Goal: Feedback & Contribution: Leave review/rating

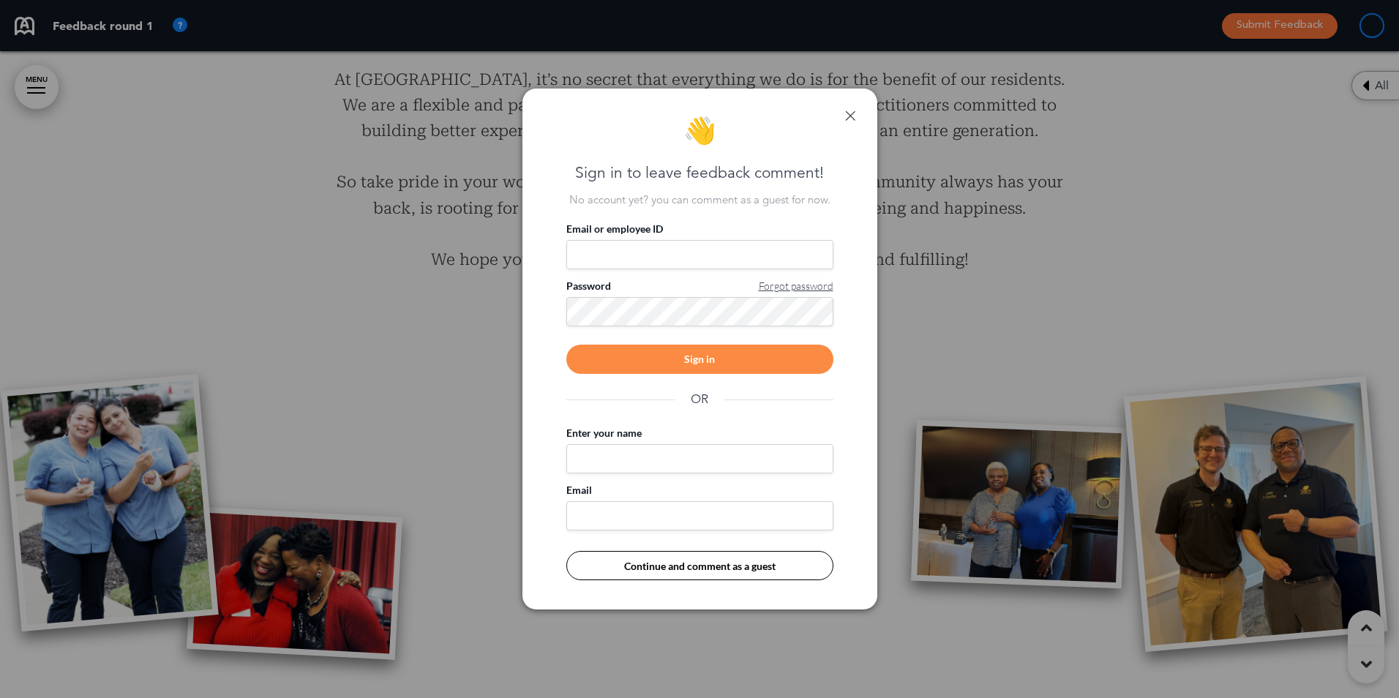
click at [596, 247] on input "Email or employee ID" at bounding box center [699, 254] width 267 height 29
click at [592, 255] on input "Email or employee ID" at bounding box center [699, 254] width 267 height 29
click at [610, 466] on input "Enter your name" at bounding box center [699, 458] width 267 height 29
type input "*********"
type input "**********"
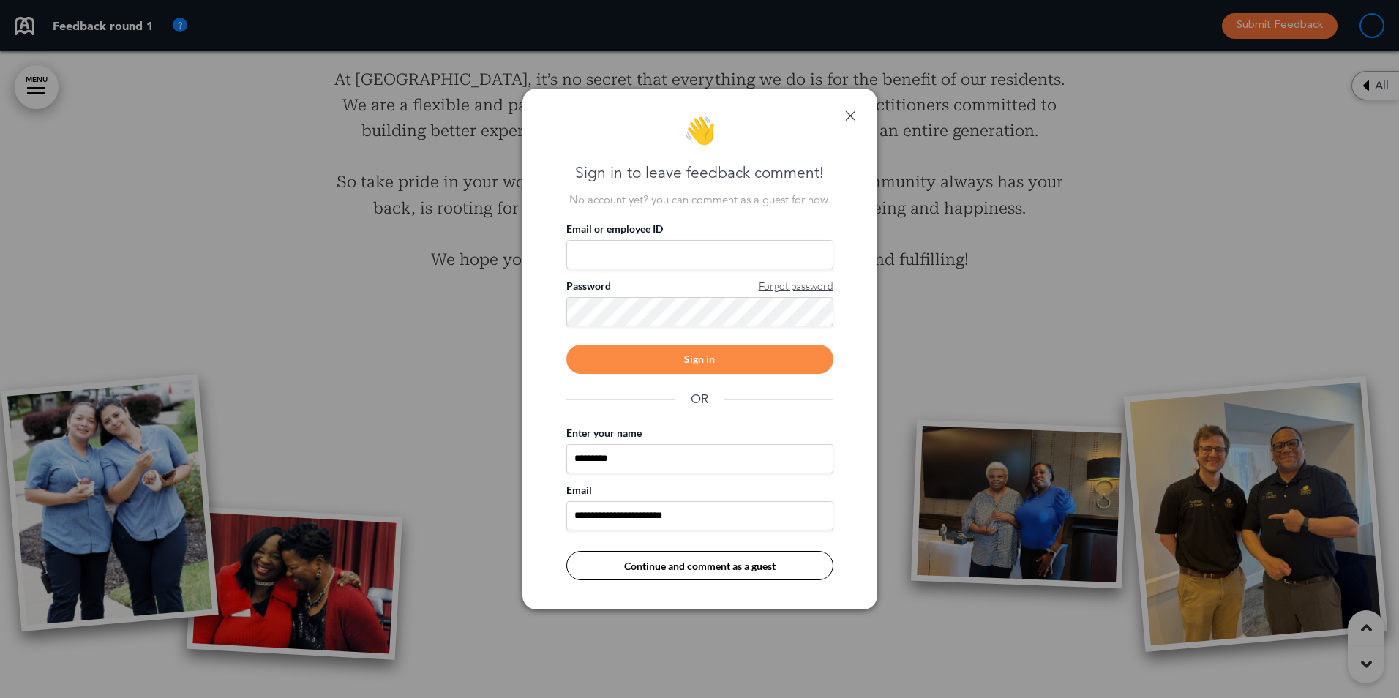
click at [780, 565] on button "Continue and comment as a guest" at bounding box center [699, 565] width 267 height 29
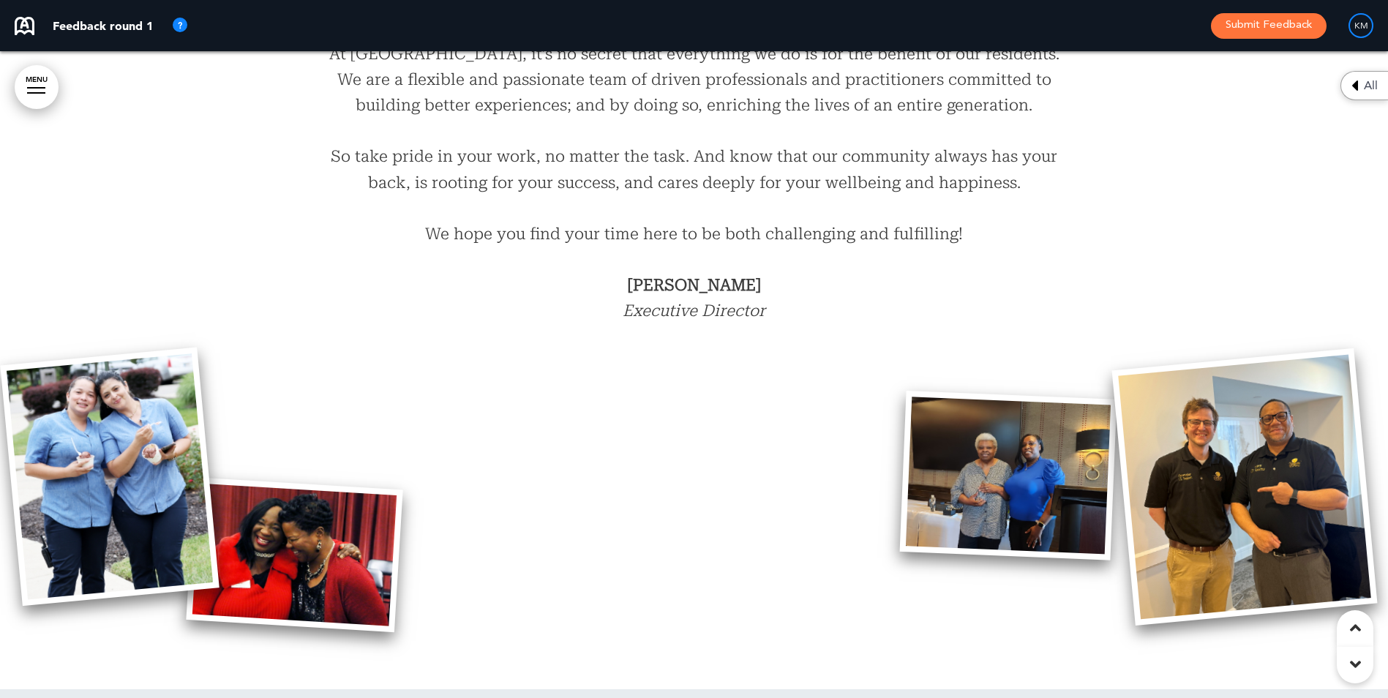
click at [718, 276] on strong "[PERSON_NAME]" at bounding box center [694, 285] width 133 height 18
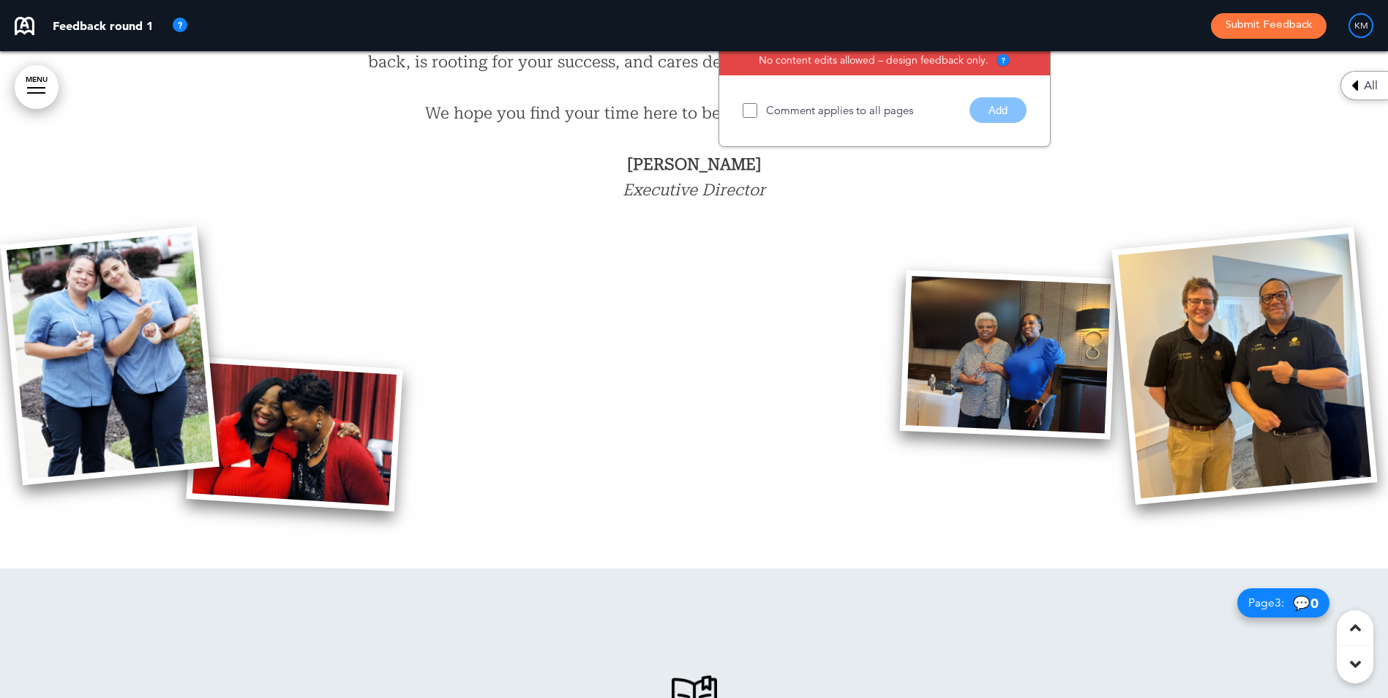
scroll to position [1331, 0]
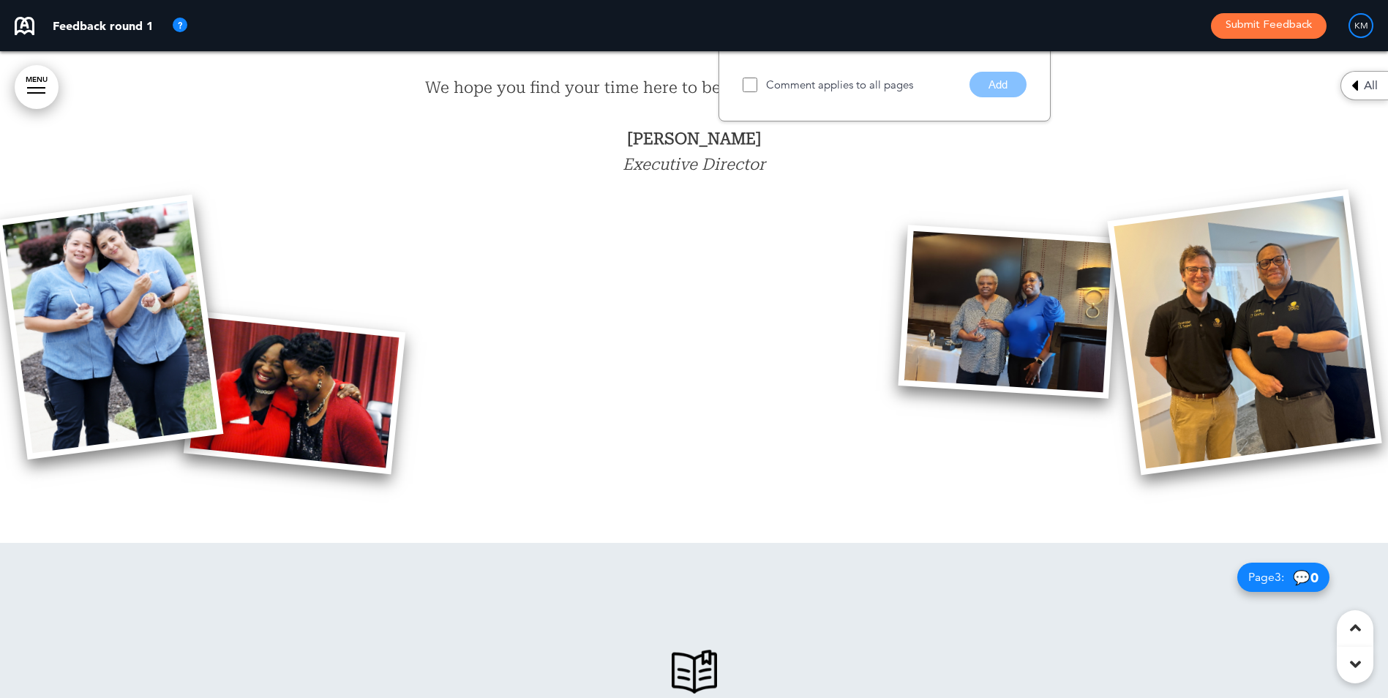
click at [314, 339] on img at bounding box center [295, 392] width 222 height 163
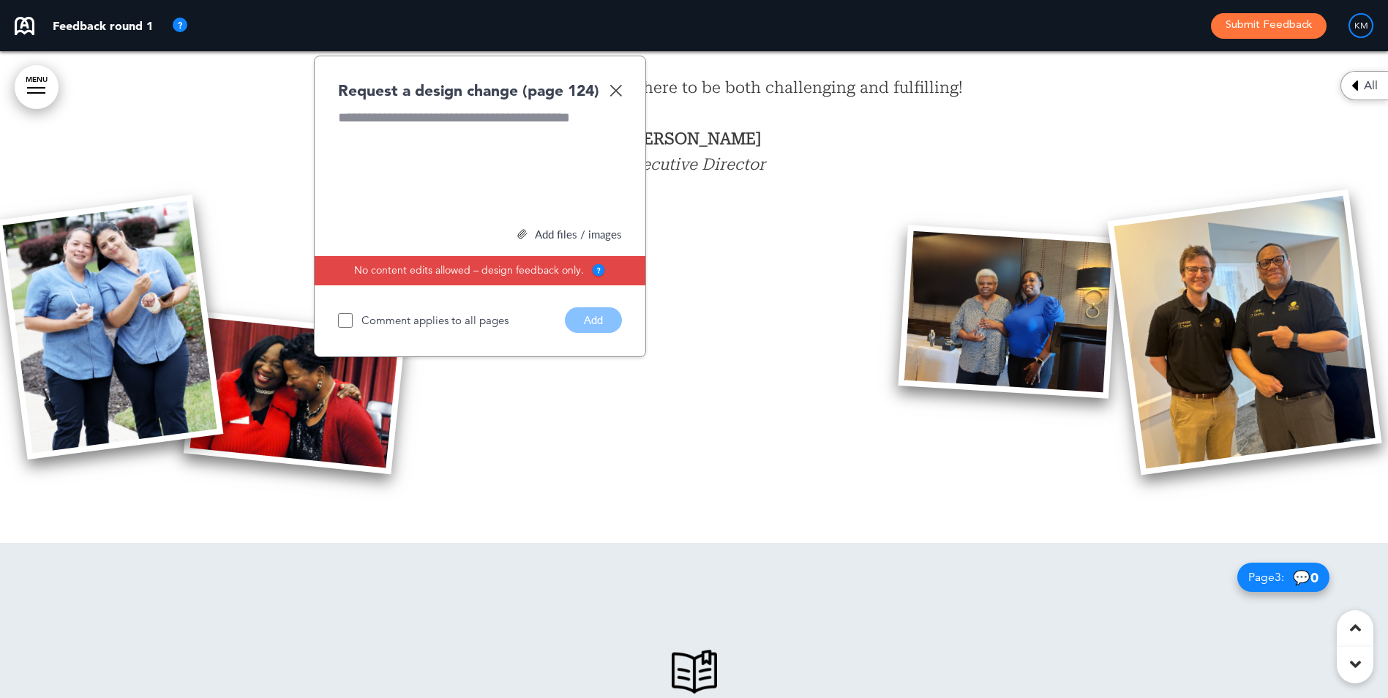
click at [341, 113] on div at bounding box center [480, 163] width 284 height 110
click at [340, 367] on img at bounding box center [295, 392] width 222 height 163
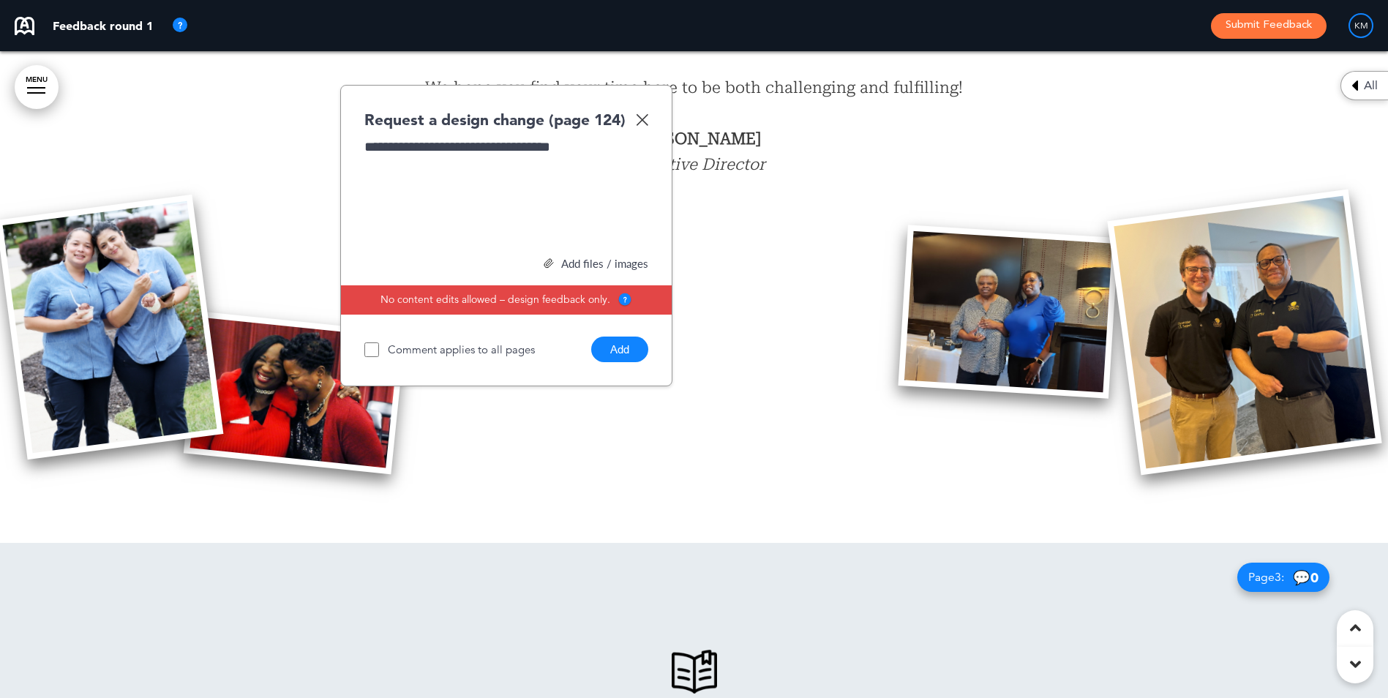
click at [552, 258] on img at bounding box center [548, 263] width 10 height 10
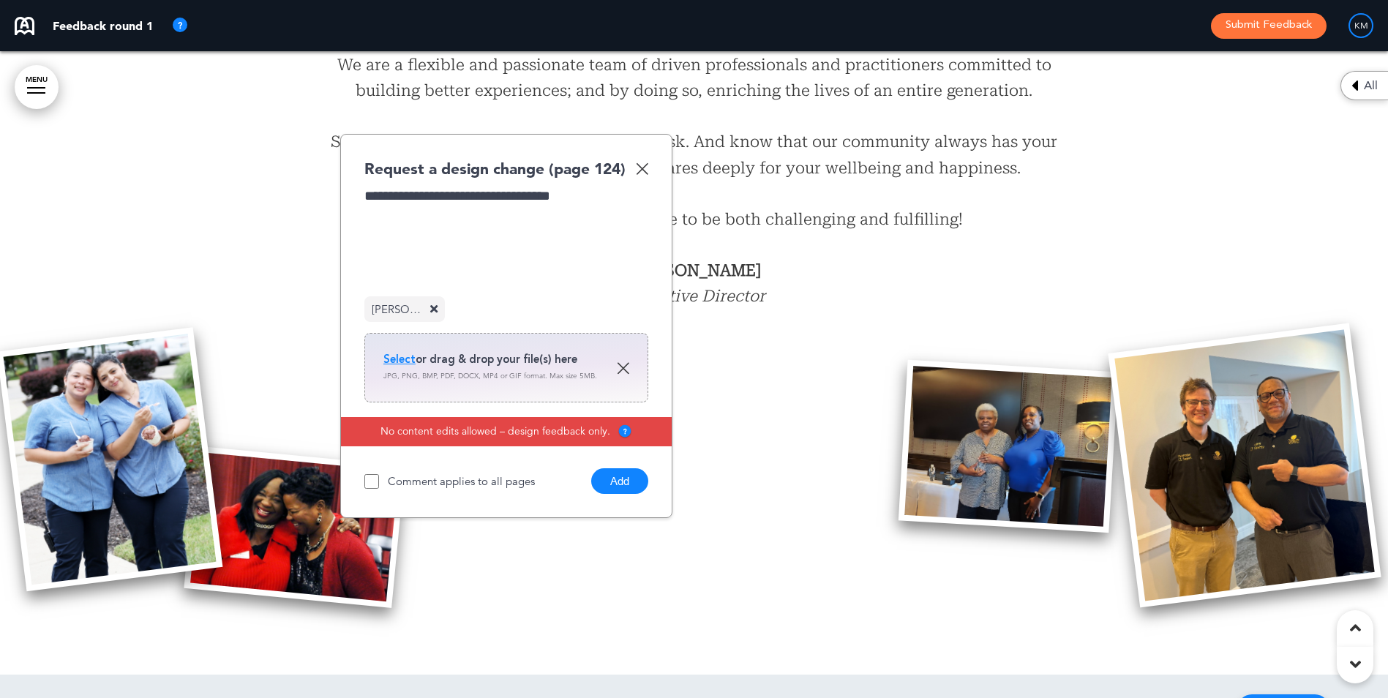
scroll to position [1184, 0]
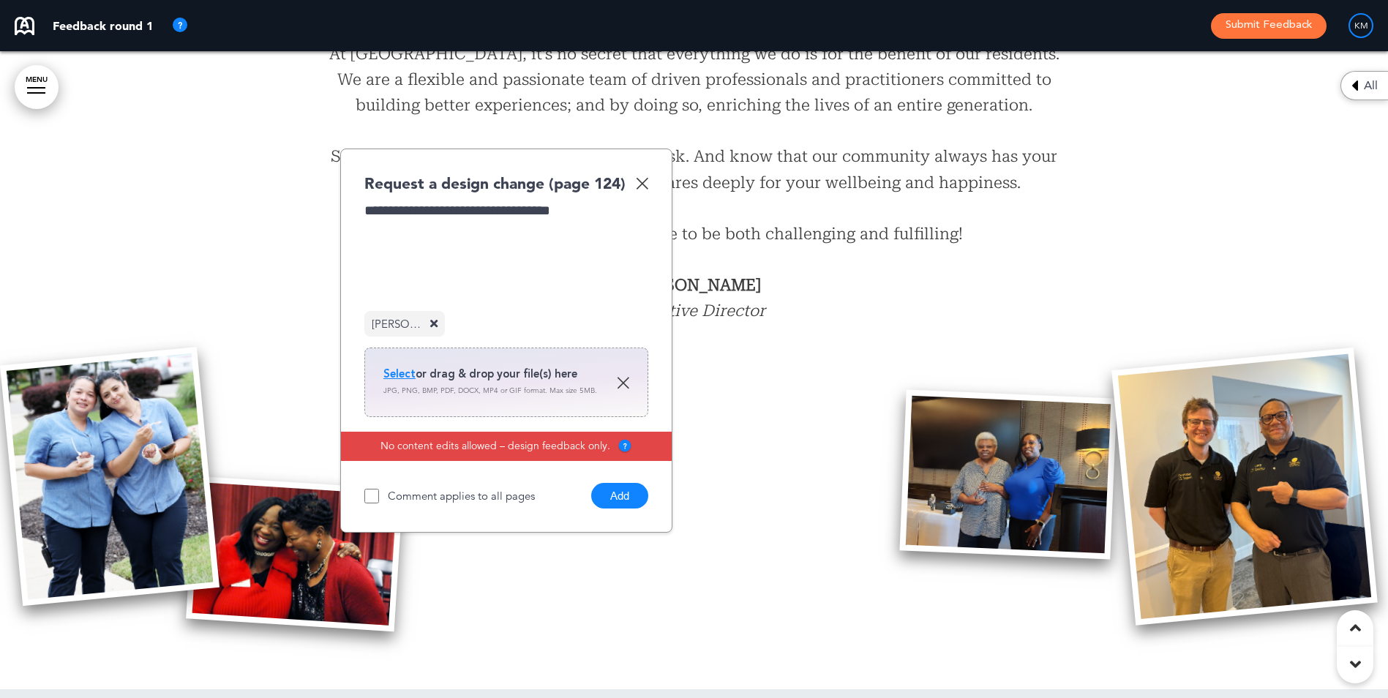
click at [622, 483] on button "Add" at bounding box center [619, 496] width 57 height 26
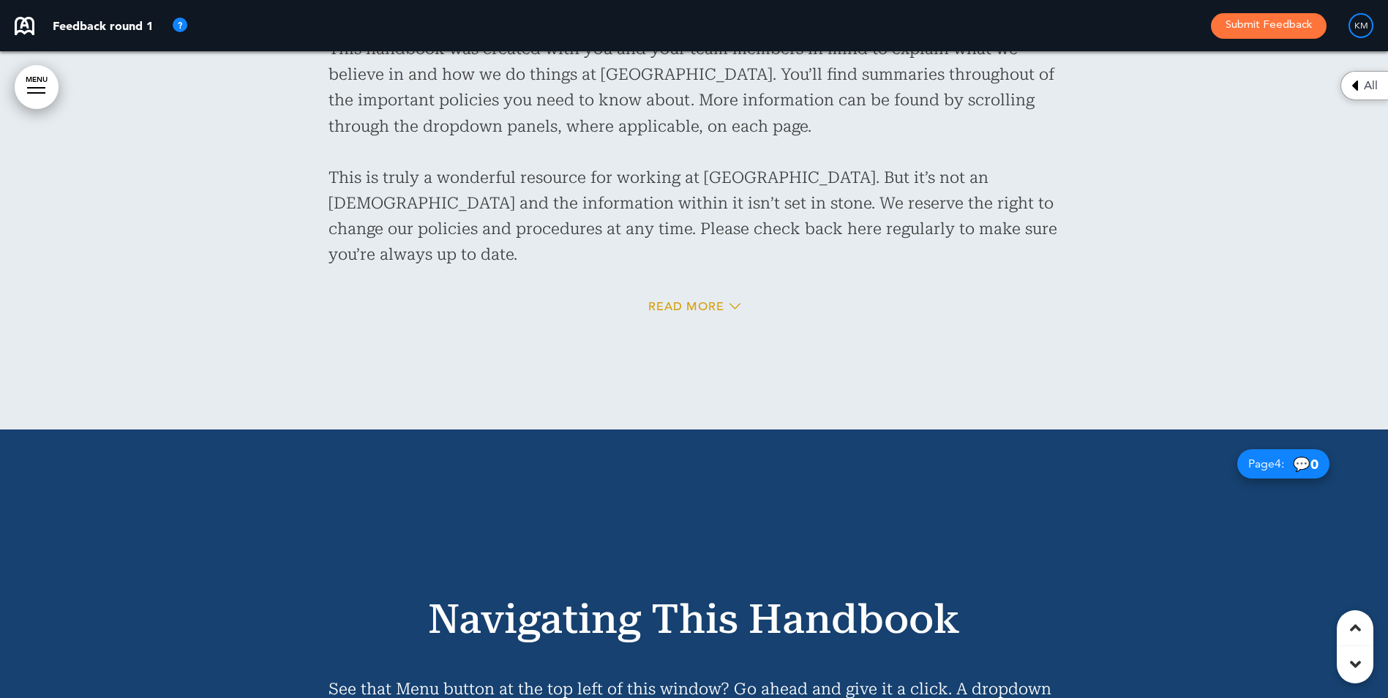
scroll to position [2135, 0]
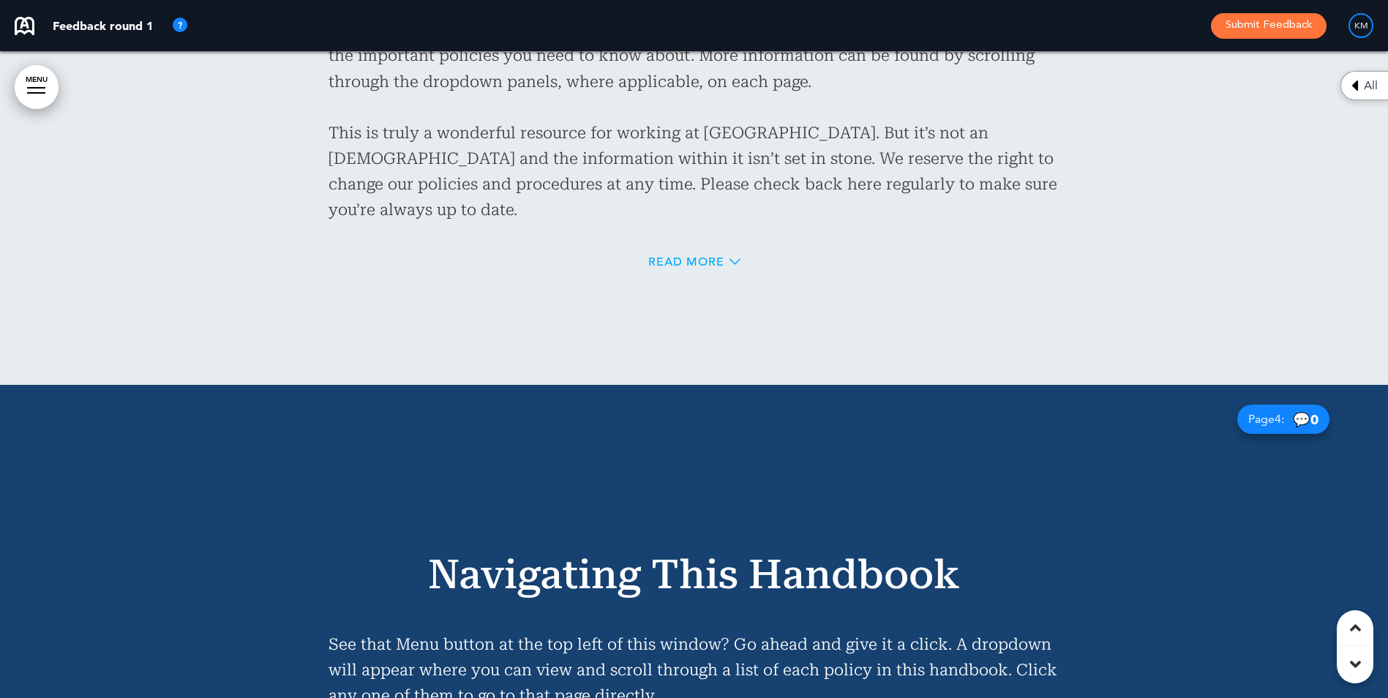
click at [712, 256] on span "Read More" at bounding box center [686, 262] width 76 height 12
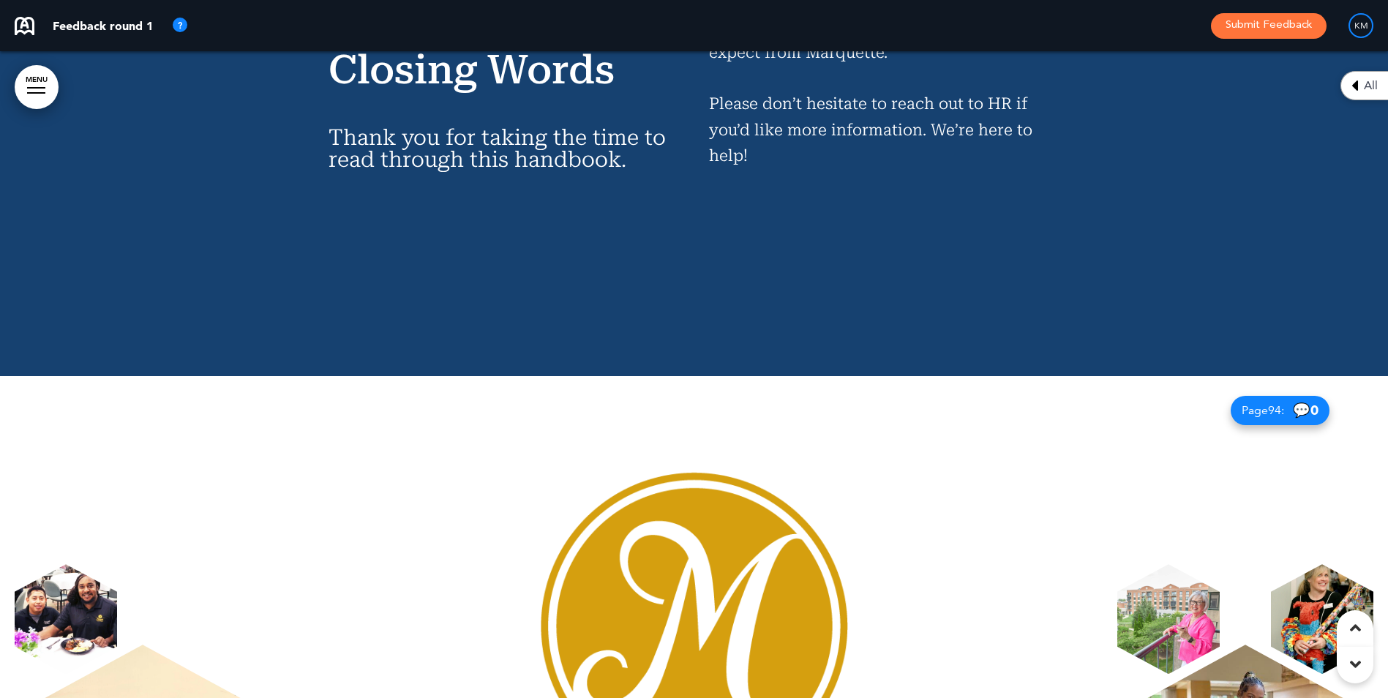
scroll to position [73922, 0]
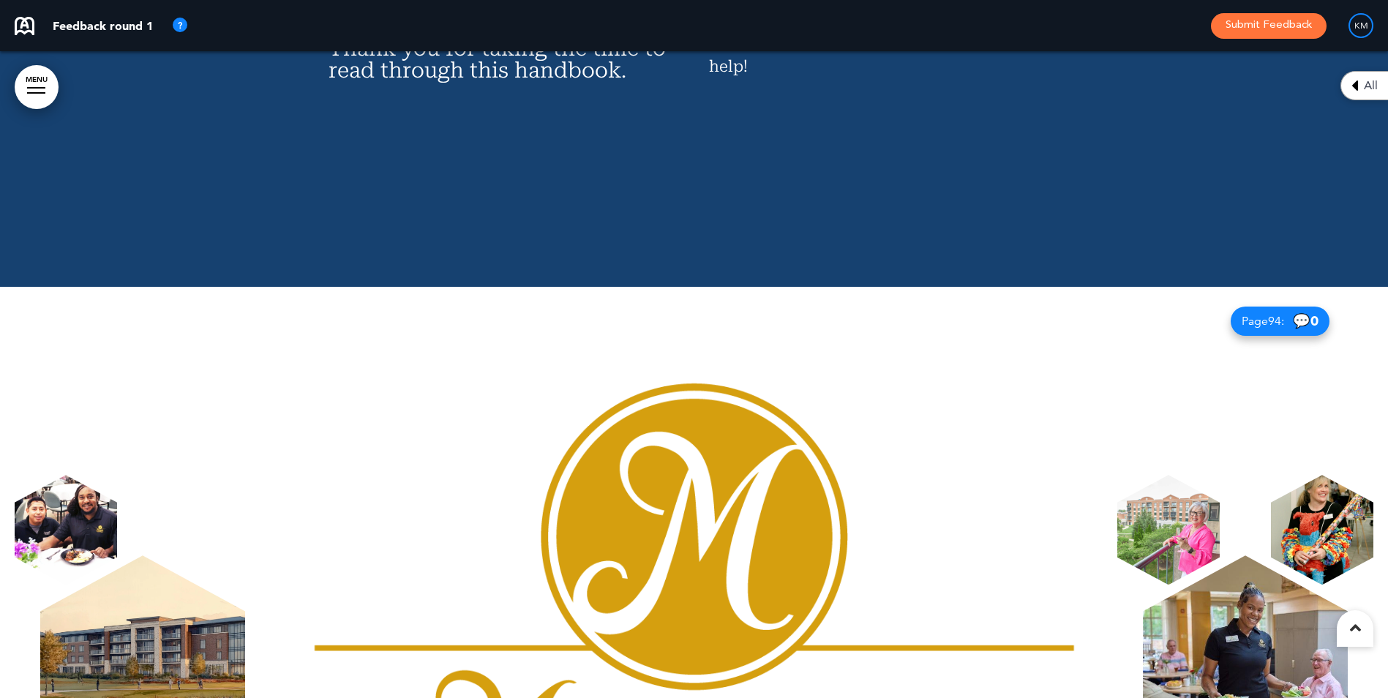
click at [180, 555] on img at bounding box center [142, 666] width 205 height 223
